Goal: Entertainment & Leisure: Consume media (video, audio)

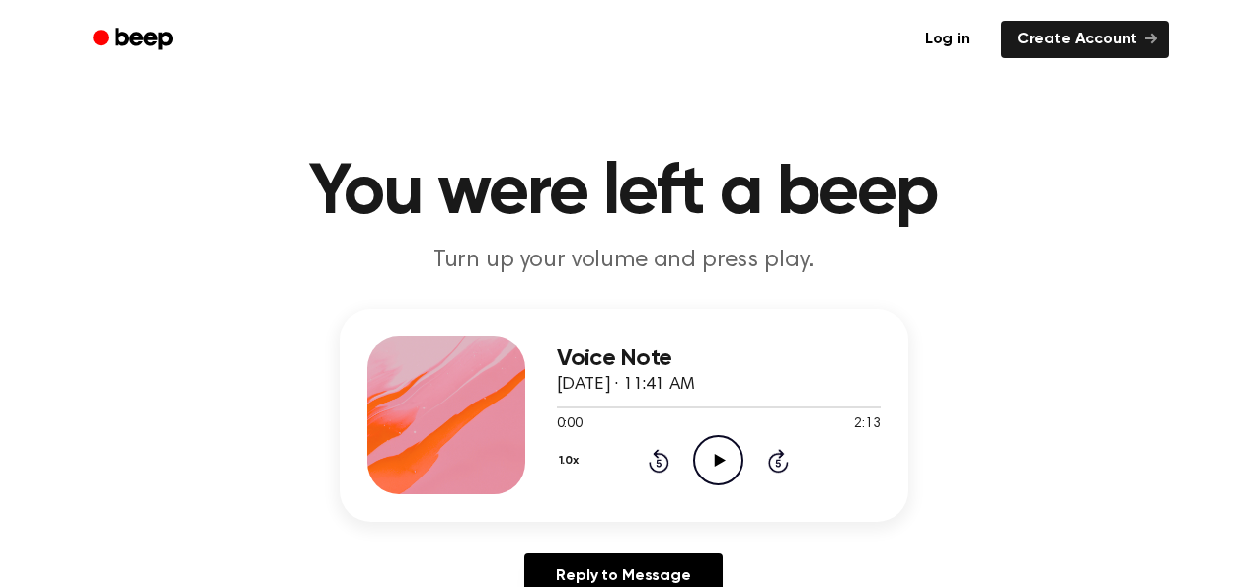
scroll to position [79, 0]
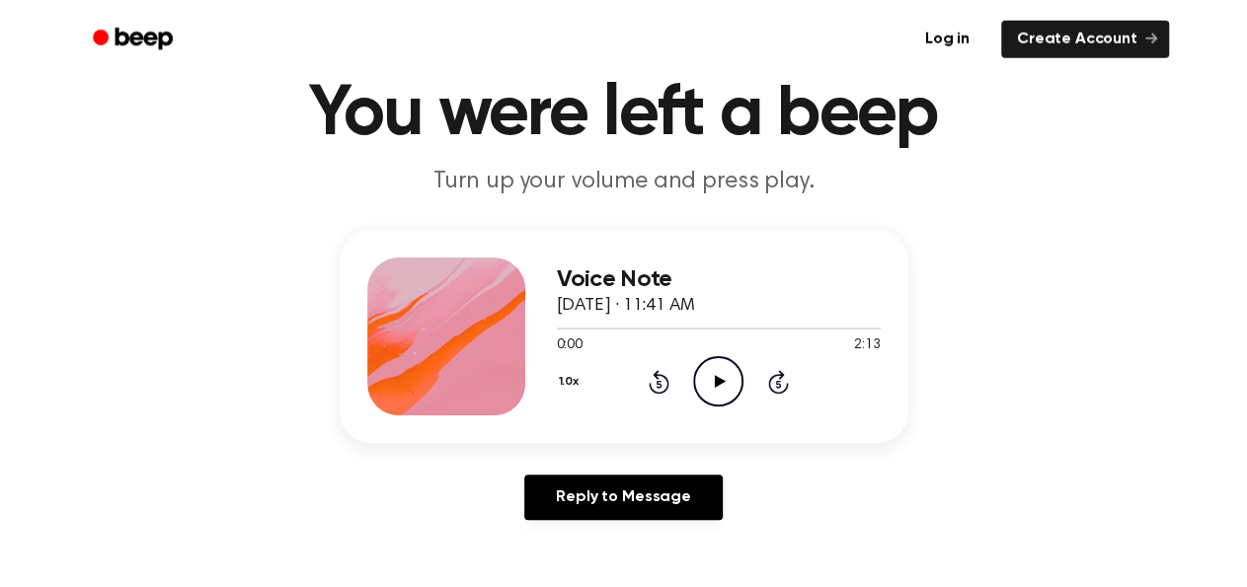
click at [717, 370] on icon "Play Audio" at bounding box center [718, 381] width 50 height 50
click at [803, 322] on div at bounding box center [719, 328] width 324 height 16
click at [764, 326] on div at bounding box center [719, 328] width 324 height 16
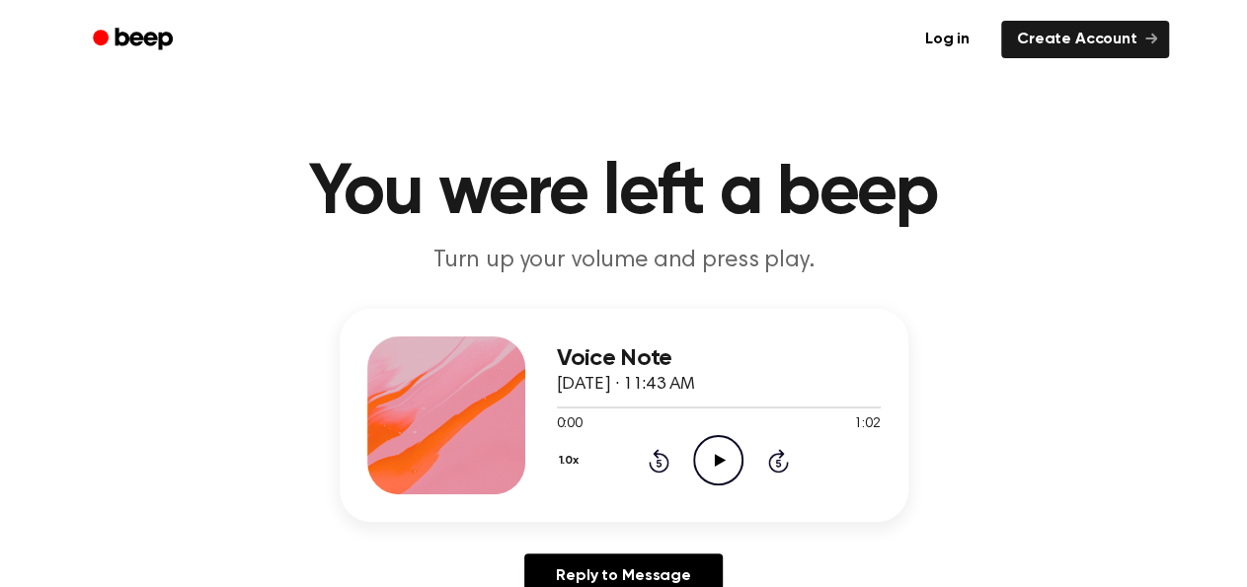
click at [724, 445] on icon "Play Audio" at bounding box center [718, 460] width 50 height 50
click at [711, 448] on icon "Play Audio" at bounding box center [718, 460] width 50 height 50
click at [720, 479] on icon "Pause Audio" at bounding box center [718, 460] width 50 height 50
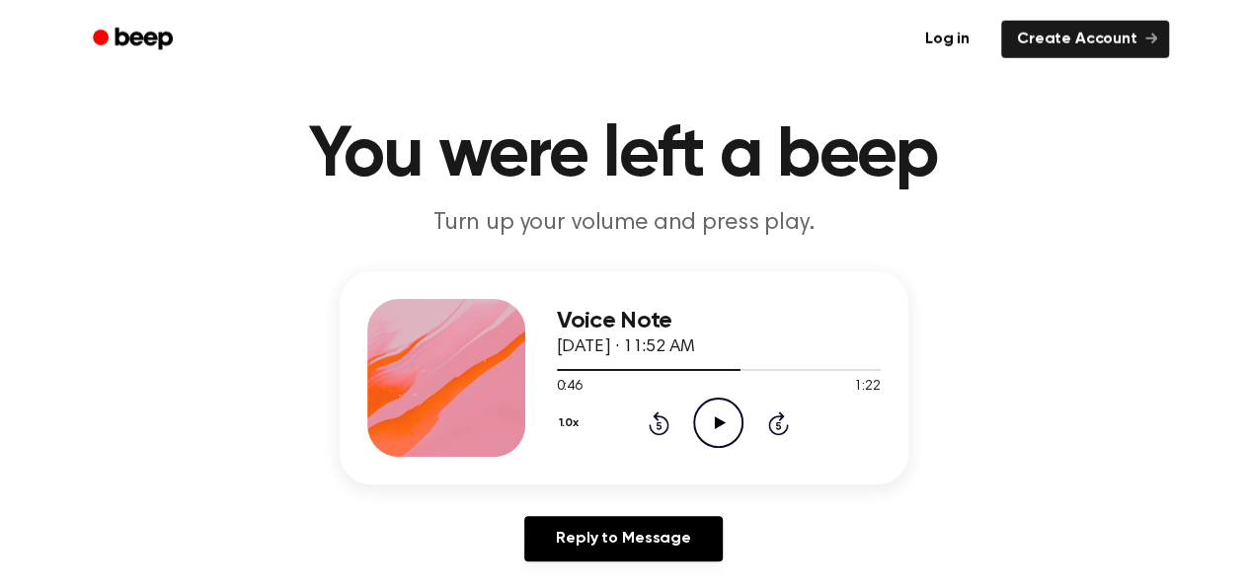
scroll to position [39, 0]
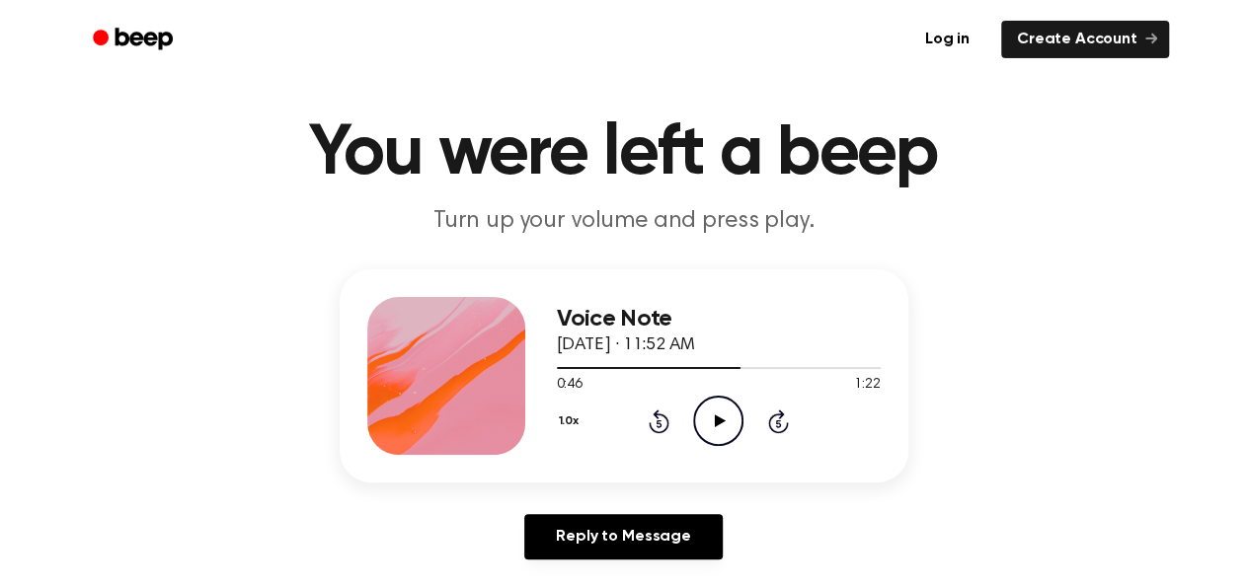
click at [724, 421] on icon at bounding box center [720, 421] width 11 height 13
click at [715, 418] on icon at bounding box center [718, 421] width 9 height 13
click at [749, 365] on div at bounding box center [719, 367] width 324 height 16
click at [704, 431] on icon "Play Audio" at bounding box center [718, 421] width 50 height 50
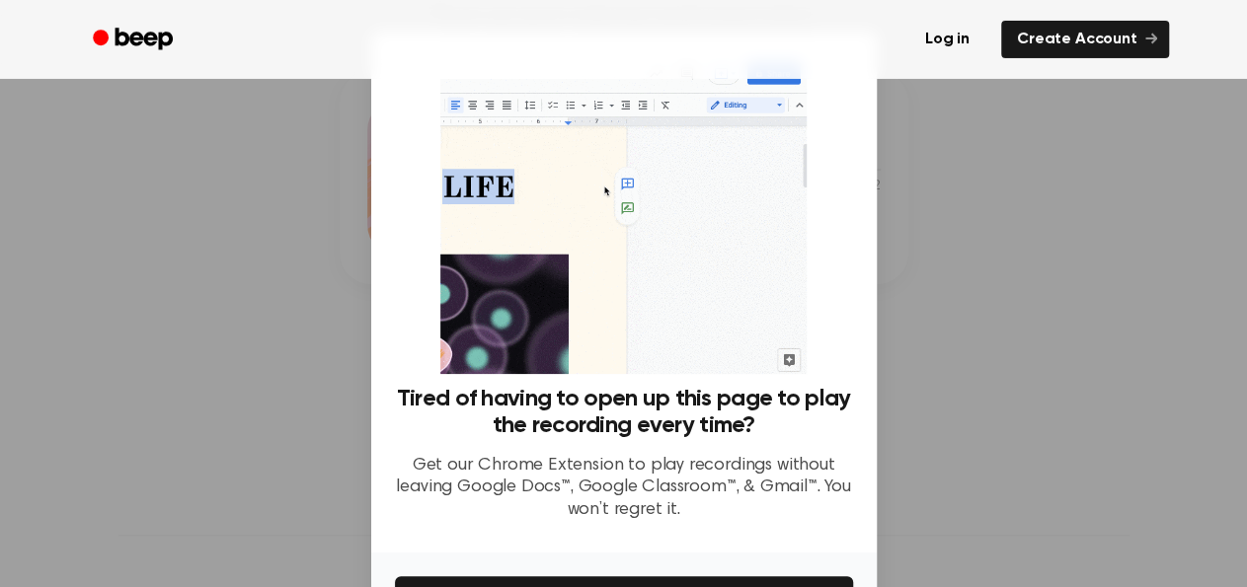
scroll to position [291, 0]
click at [977, 189] on div at bounding box center [623, 293] width 1247 height 587
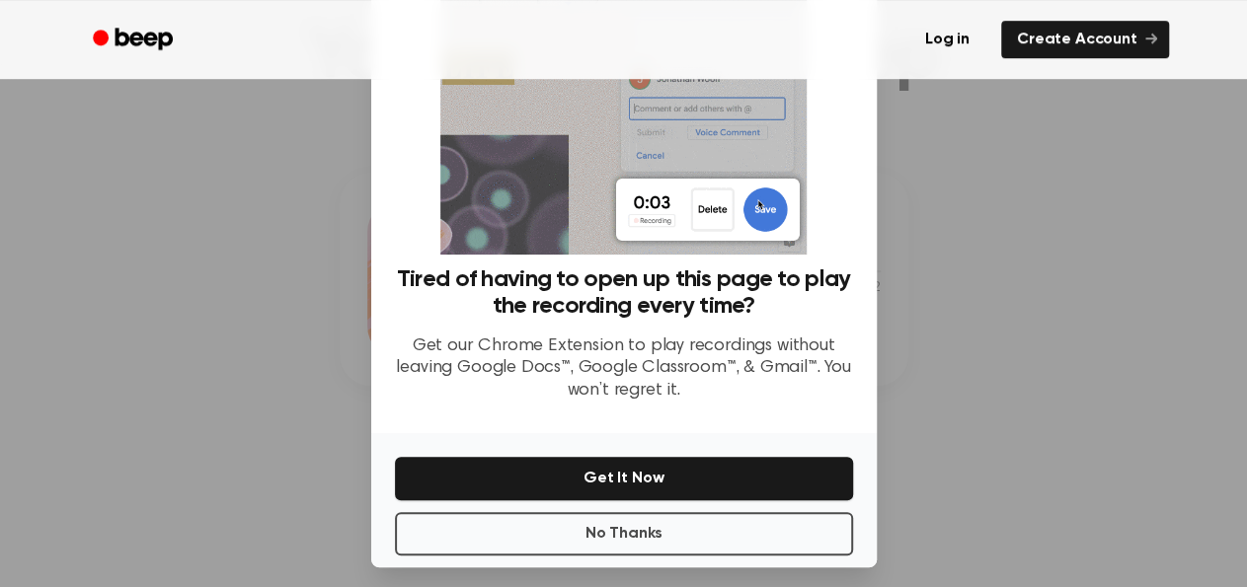
scroll to position [120, 0]
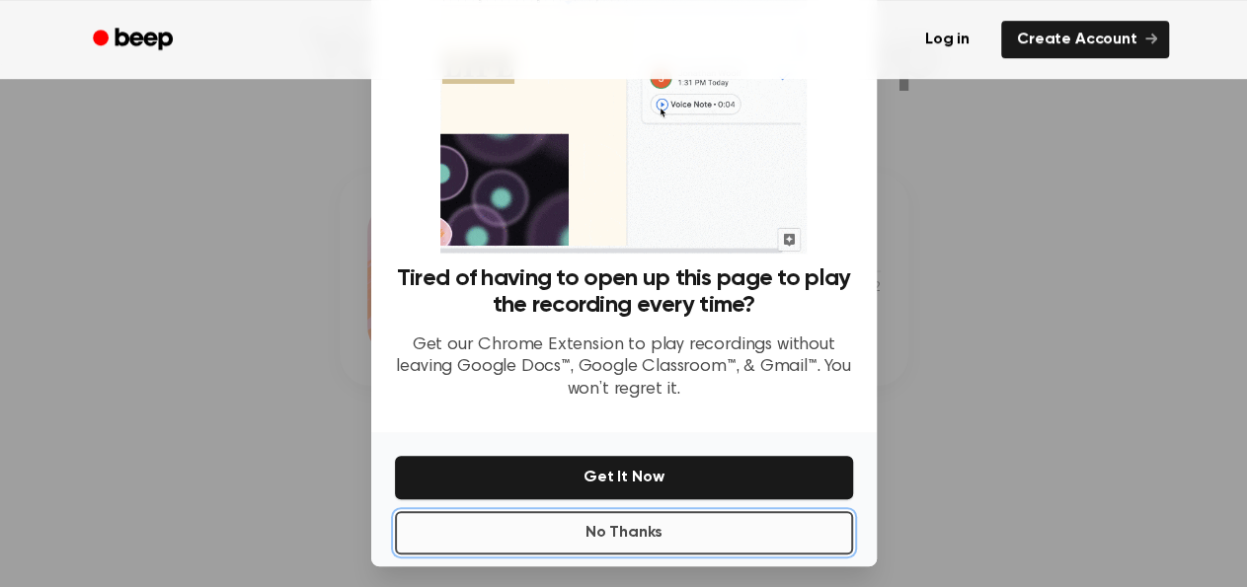
click at [720, 539] on button "No Thanks" at bounding box center [624, 532] width 458 height 43
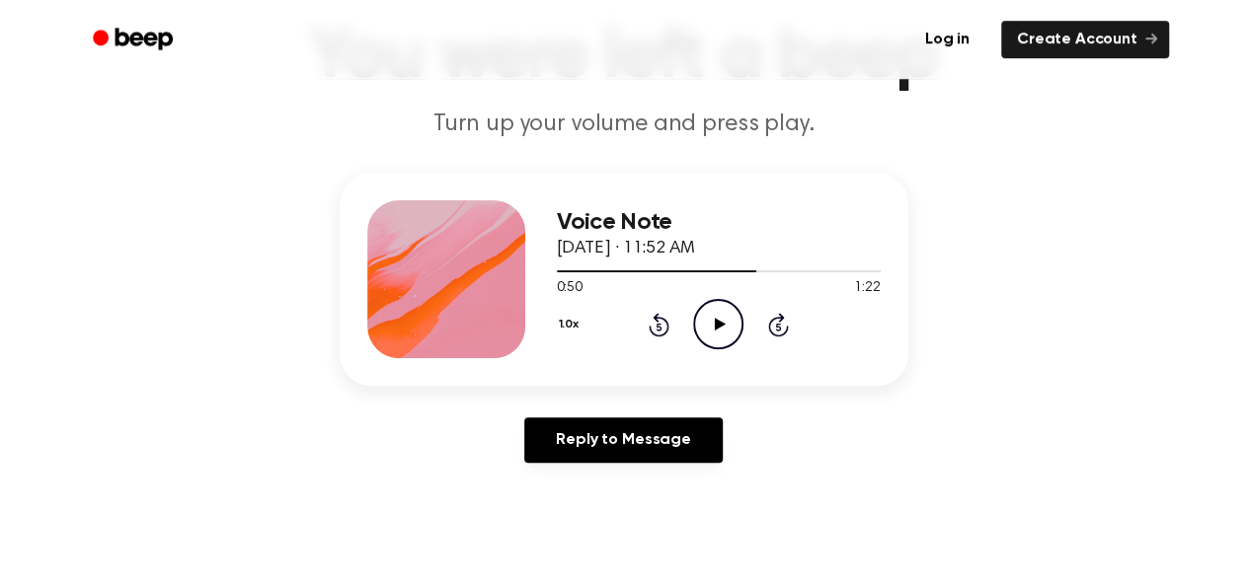
click at [711, 333] on icon "Play Audio" at bounding box center [718, 324] width 50 height 50
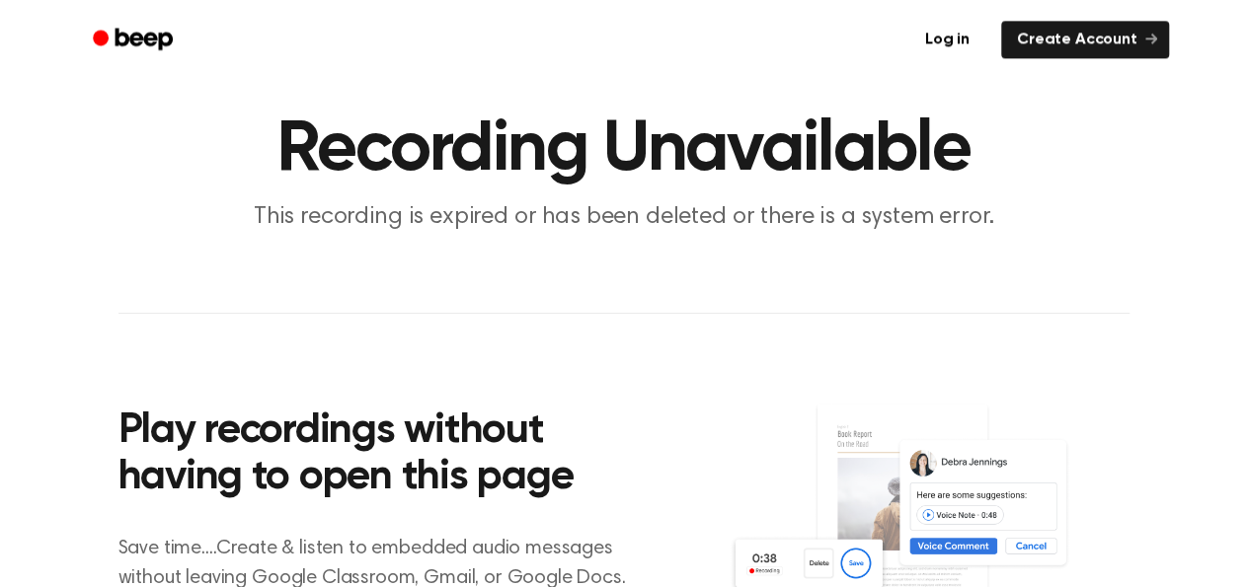
scroll to position [60, 0]
